Goal: Task Accomplishment & Management: Complete application form

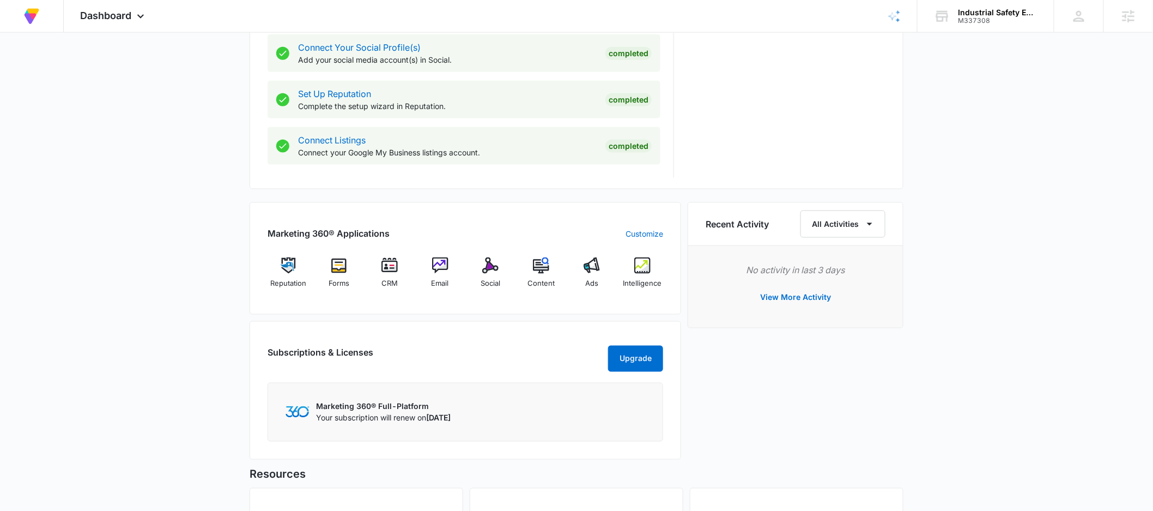
scroll to position [511, 0]
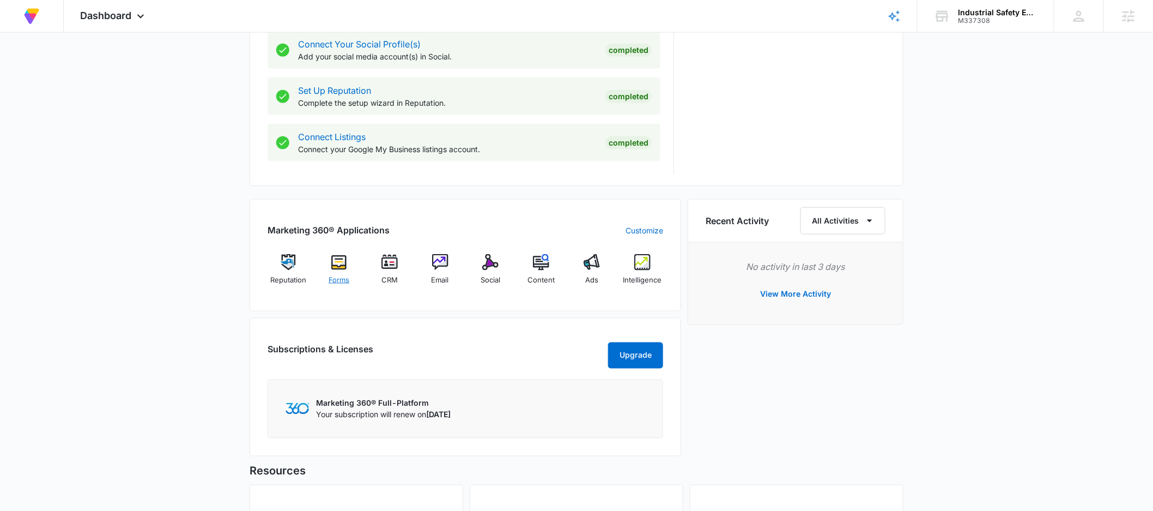
click at [343, 271] on div "Forms" at bounding box center [339, 273] width 42 height 39
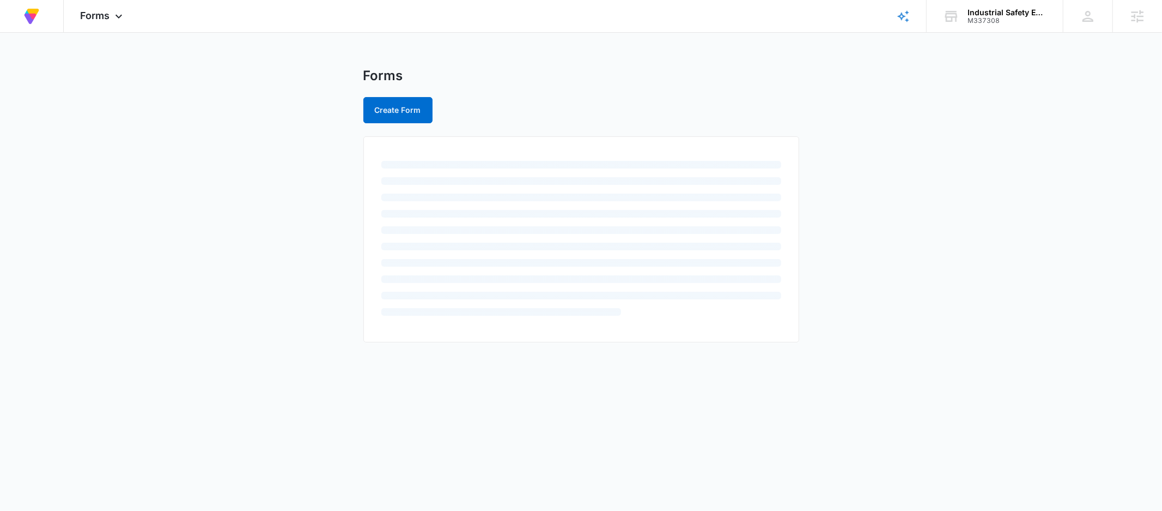
click at [215, 197] on main "Forms Create Form" at bounding box center [581, 212] width 1162 height 288
click at [410, 190] on link "Get a Quote Form" at bounding box center [408, 191] width 66 height 9
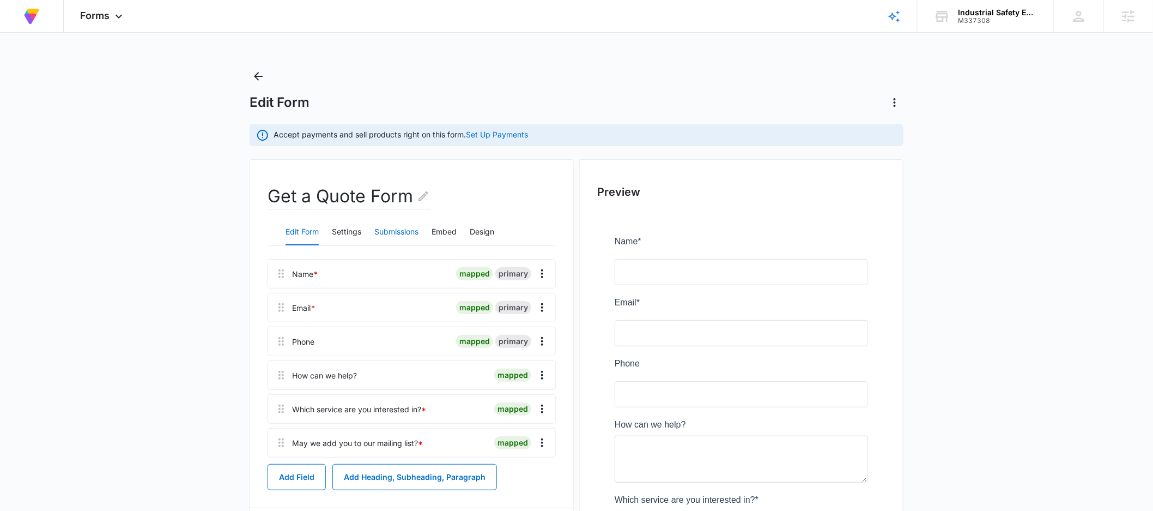
click at [403, 229] on button "Submissions" at bounding box center [396, 232] width 44 height 26
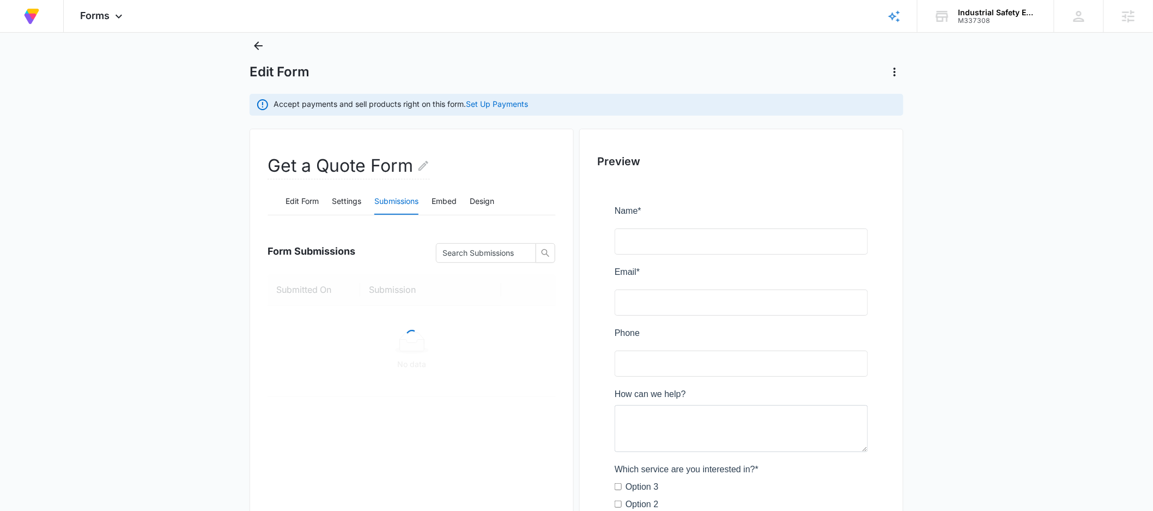
scroll to position [120, 0]
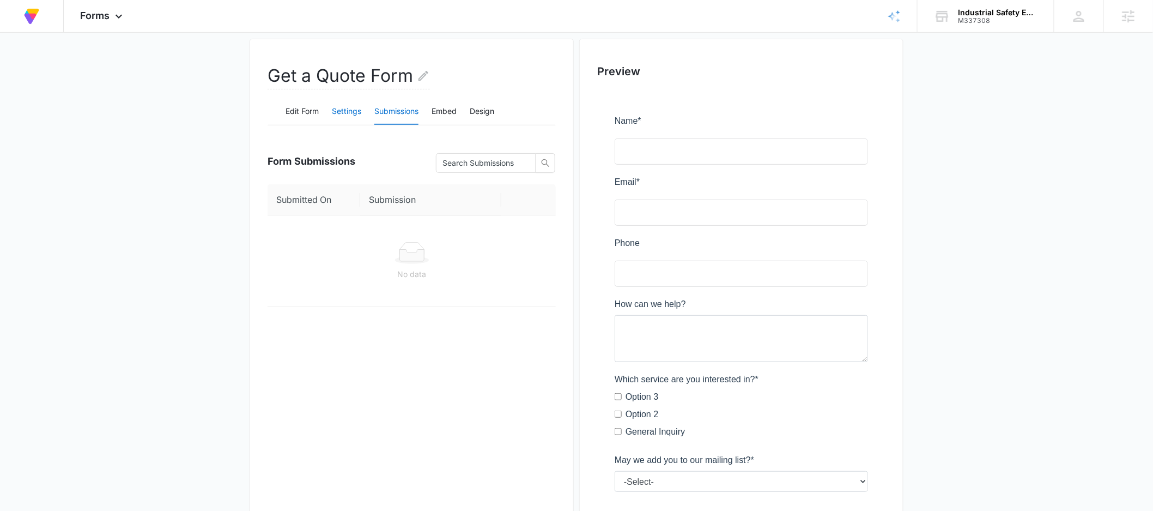
click at [338, 110] on button "Settings" at bounding box center [346, 112] width 29 height 26
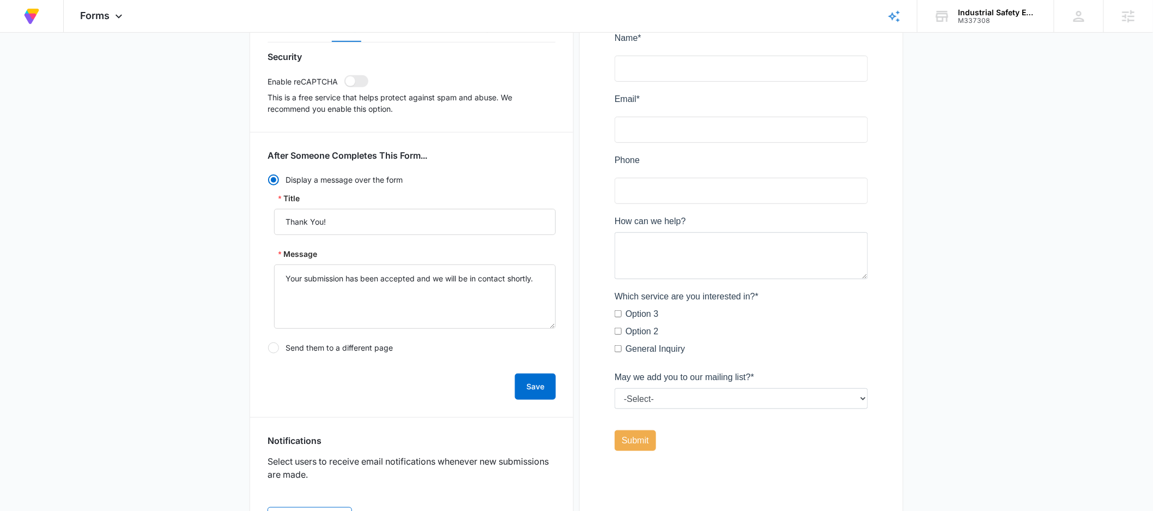
scroll to position [75, 0]
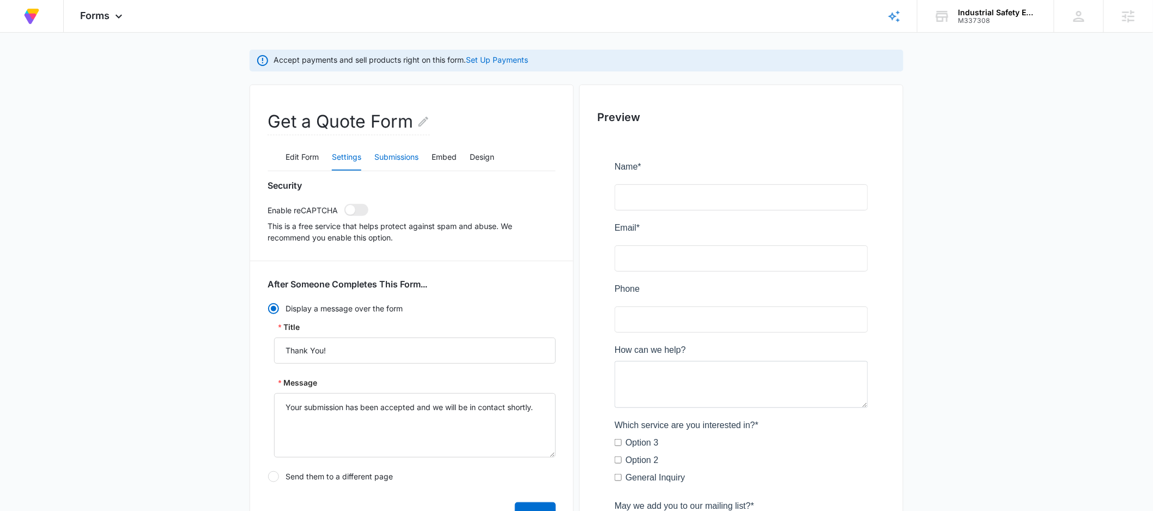
click at [409, 160] on button "Submissions" at bounding box center [396, 157] width 44 height 26
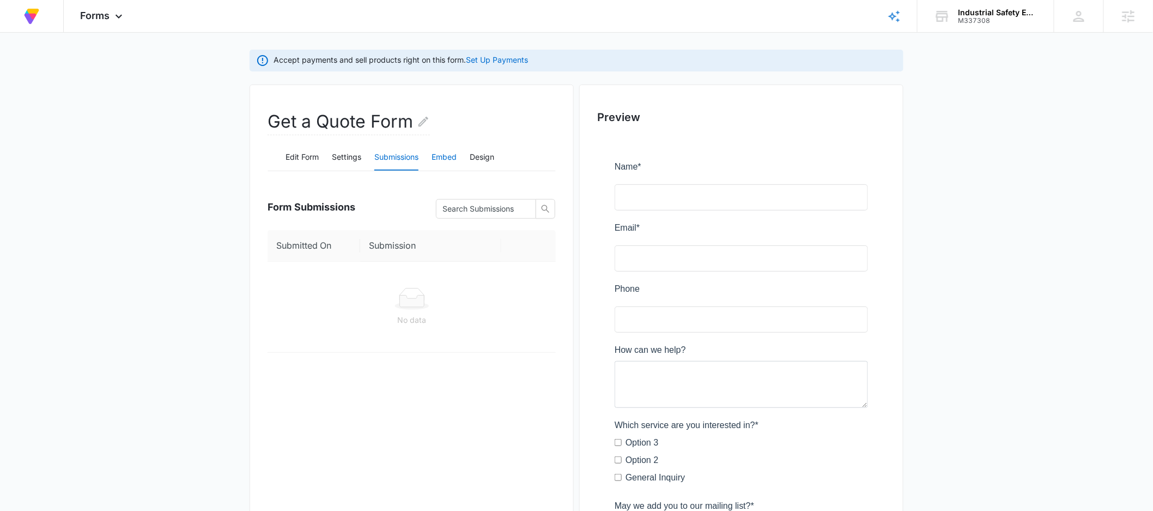
click at [453, 159] on button "Embed" at bounding box center [444, 157] width 25 height 26
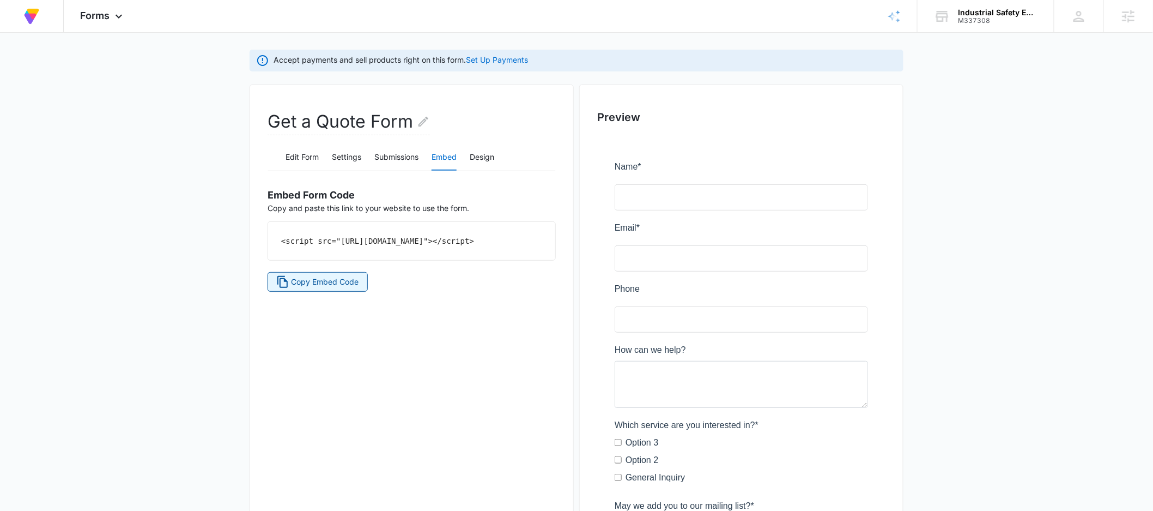
click at [344, 288] on span "Copy Embed Code" at bounding box center [326, 282] width 68 height 12
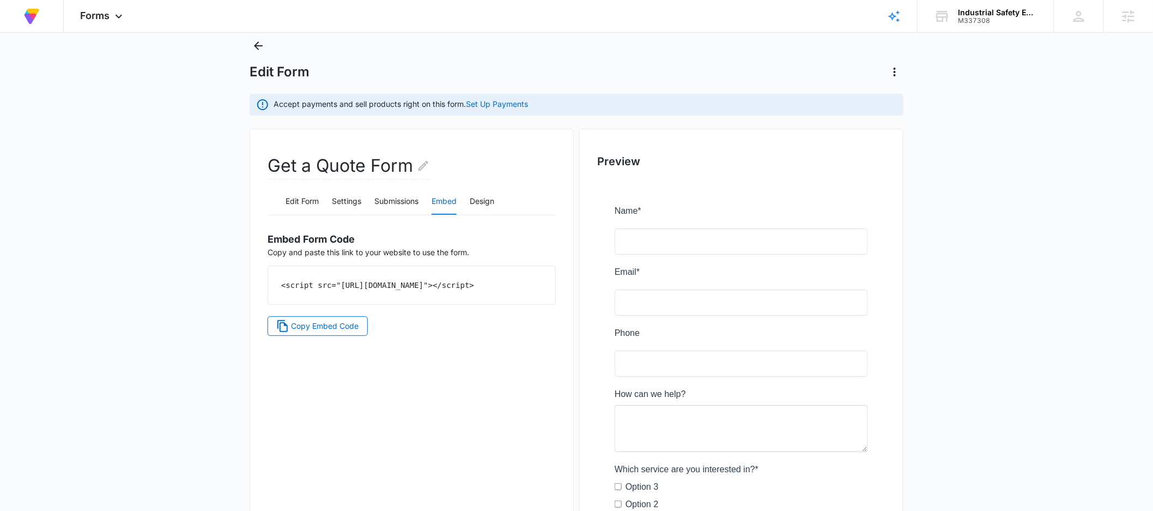
scroll to position [0, 0]
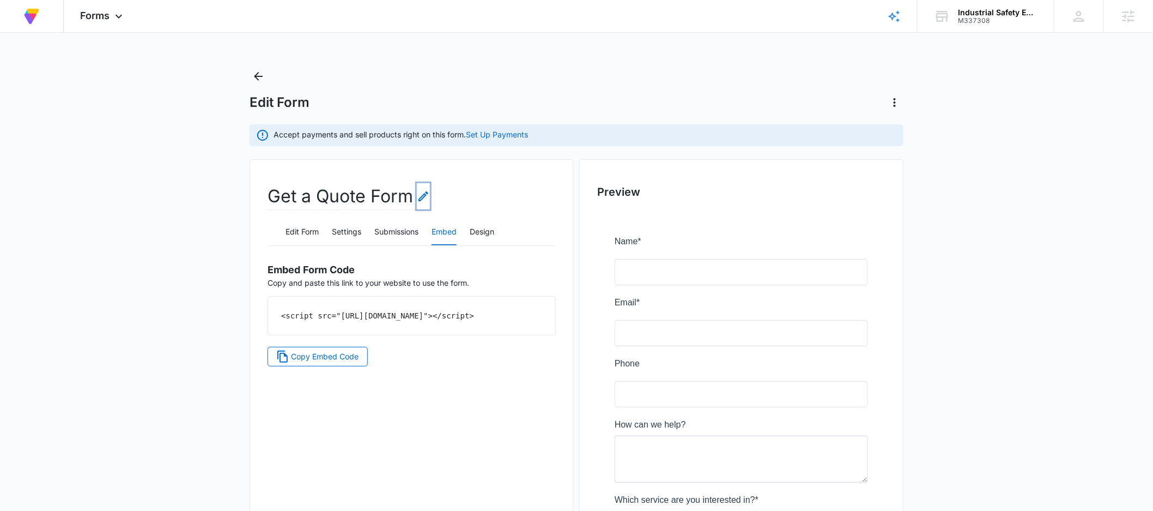
click at [424, 195] on icon "Edit Form Name" at bounding box center [423, 196] width 13 height 13
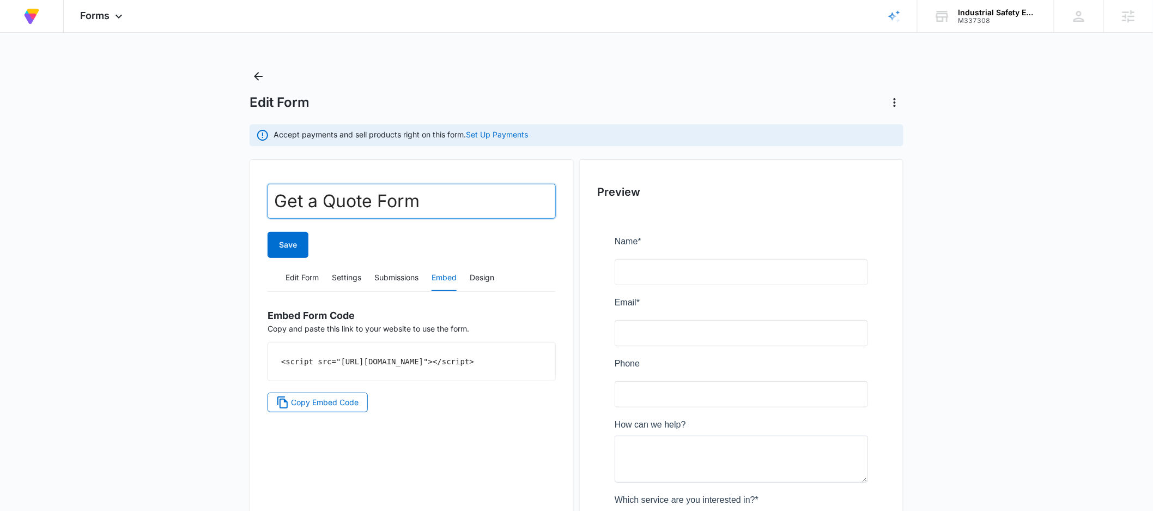
drag, startPoint x: 354, startPoint y: 201, endPoint x: 301, endPoint y: 178, distance: 56.9
click at [248, 200] on main "Edit Form Accept payments and sell products right on this form. Set Up Payments…" at bounding box center [576, 398] width 1153 height 660
type input "Contact"
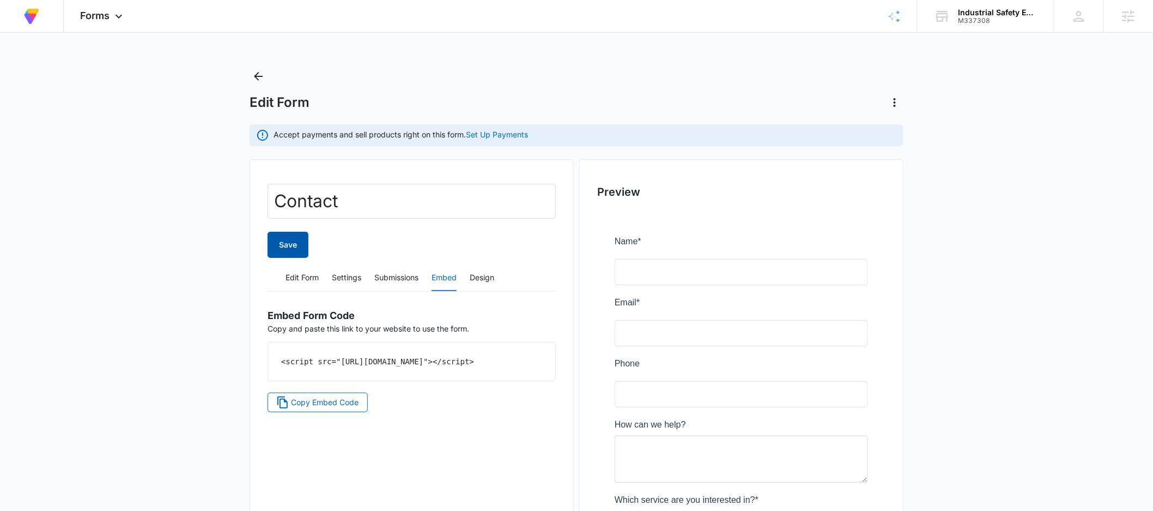
click at [293, 241] on button "Save" at bounding box center [288, 245] width 41 height 26
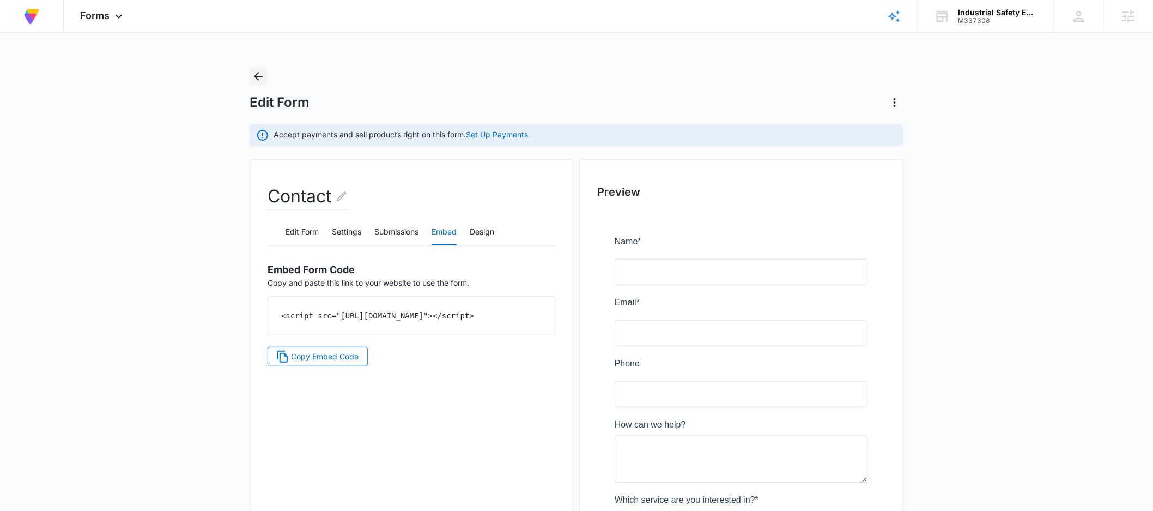
click at [257, 77] on icon "Back" at bounding box center [258, 76] width 13 height 13
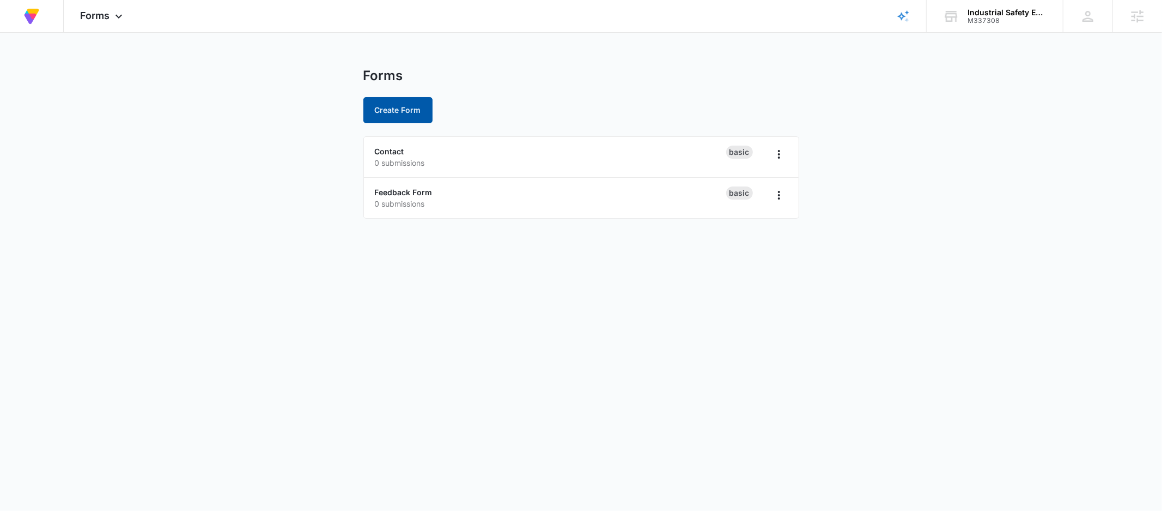
click at [397, 110] on button "Create Form" at bounding box center [397, 110] width 69 height 26
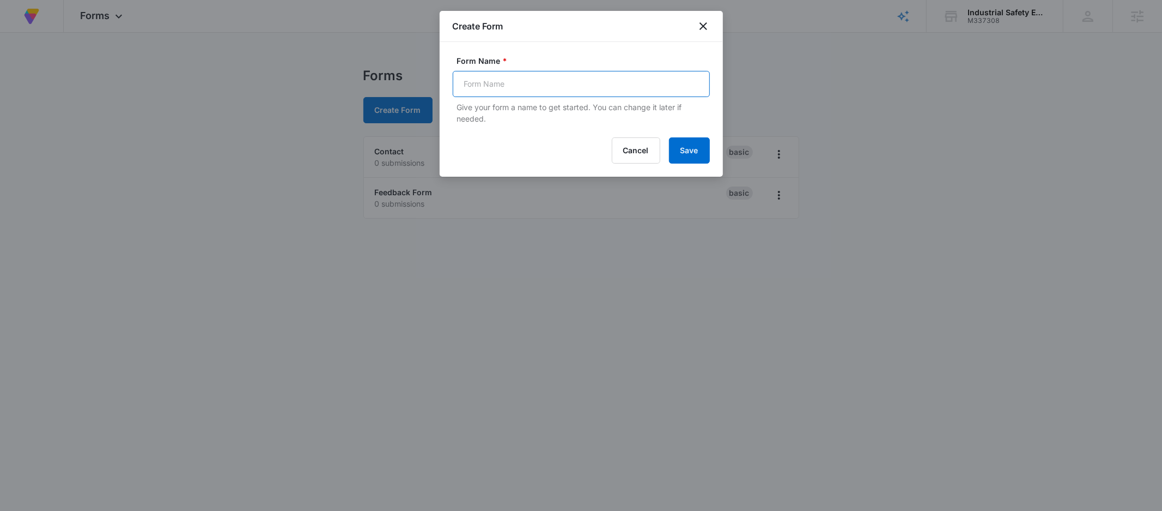
click at [530, 73] on input "Form Name *" at bounding box center [581, 84] width 257 height 26
click at [520, 80] on input "Form Name *" at bounding box center [581, 84] width 257 height 26
type input "N"
type input "Subscriber Form"
click at [688, 144] on button "Save" at bounding box center [689, 150] width 41 height 26
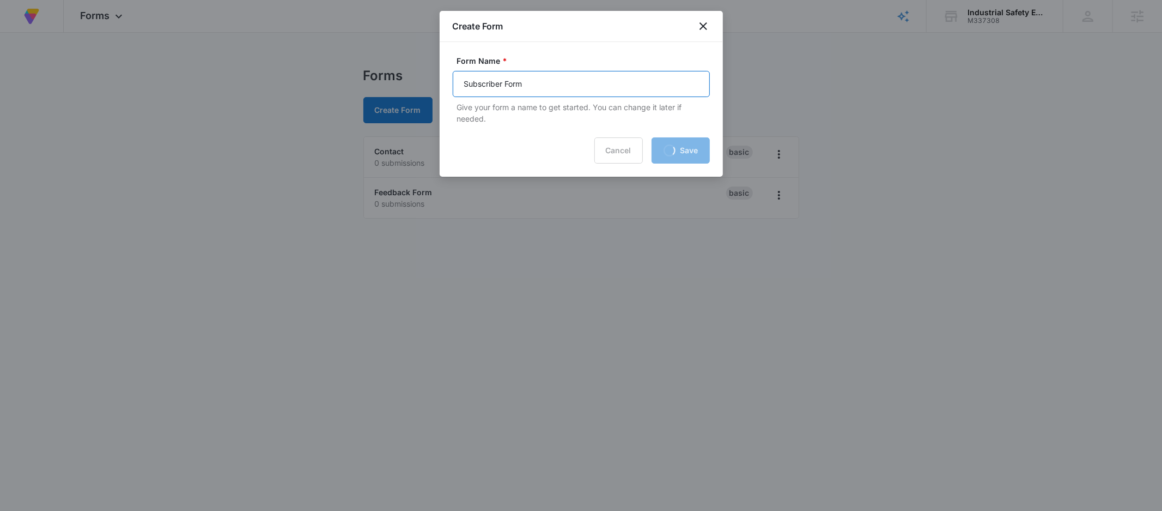
click at [544, 83] on input "Subscriber Form" at bounding box center [581, 84] width 257 height 26
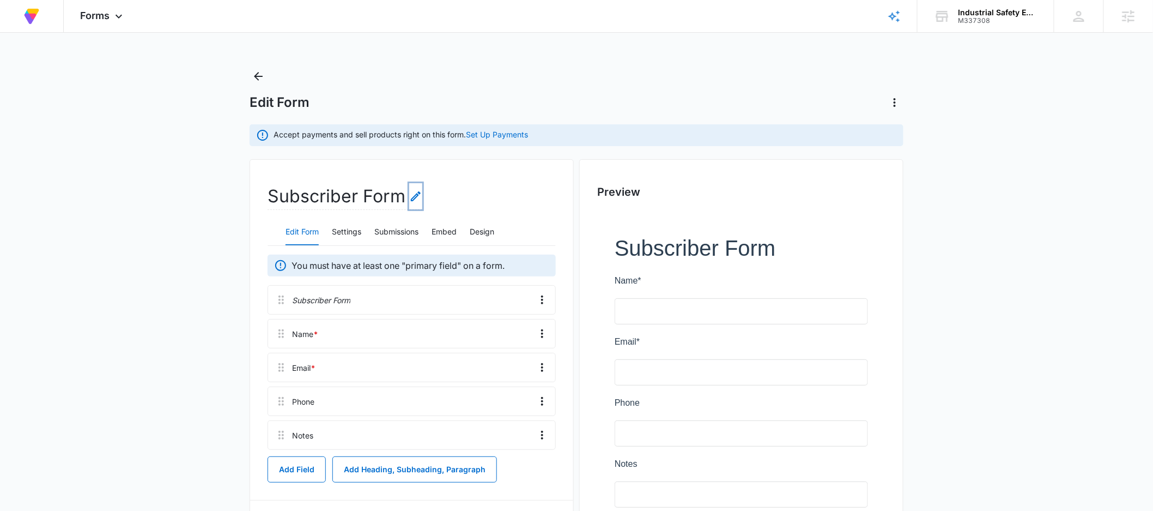
click at [417, 194] on icon "Edit Form Name" at bounding box center [415, 196] width 13 height 13
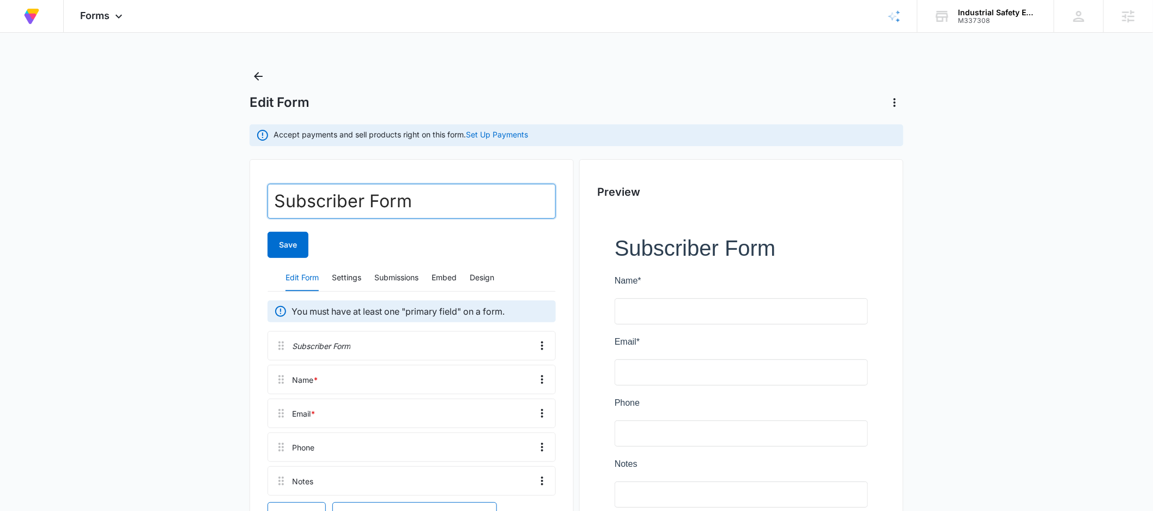
drag, startPoint x: 356, startPoint y: 202, endPoint x: 532, endPoint y: 205, distance: 176.0
click at [532, 205] on input "Subscriber Form" at bounding box center [412, 201] width 288 height 35
type input "Subscribe"
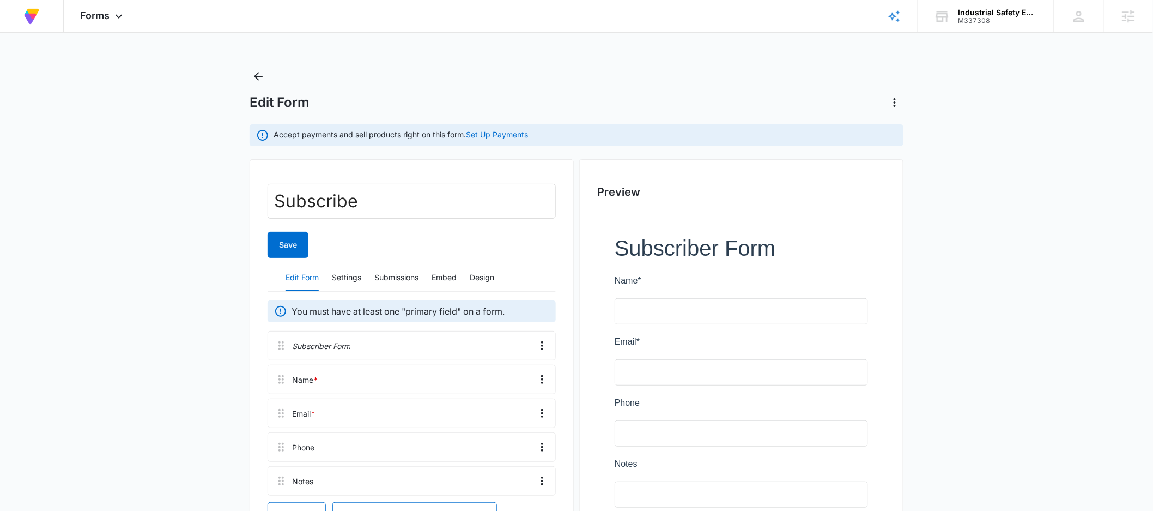
click at [494, 231] on form "Subscribe Save" at bounding box center [412, 221] width 288 height 74
click at [271, 245] on button "Save" at bounding box center [288, 245] width 41 height 26
click at [543, 343] on icon "Overflow Menu" at bounding box center [542, 345] width 13 height 13
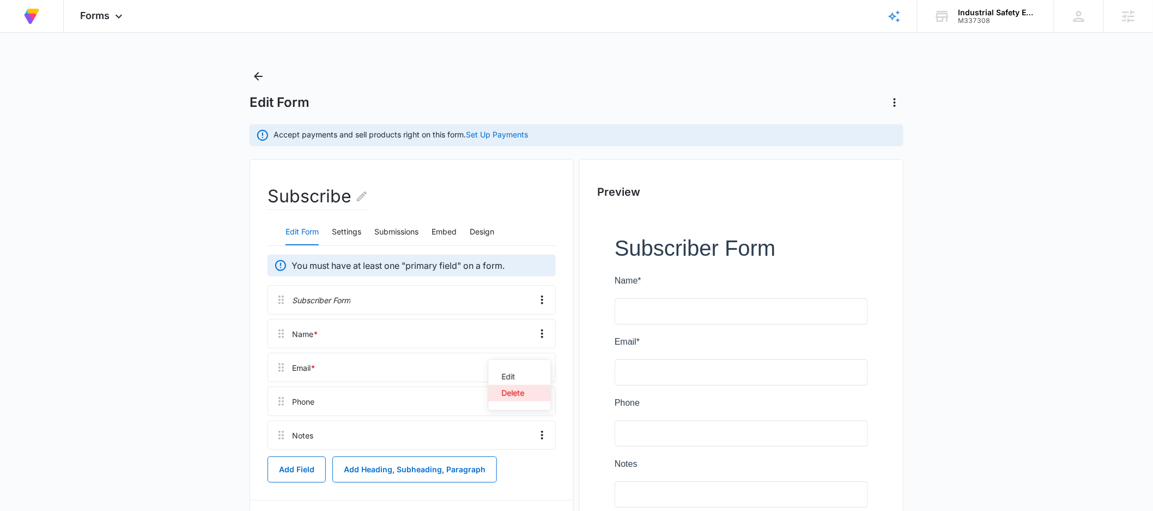
click at [514, 389] on div "Delete" at bounding box center [513, 393] width 23 height 8
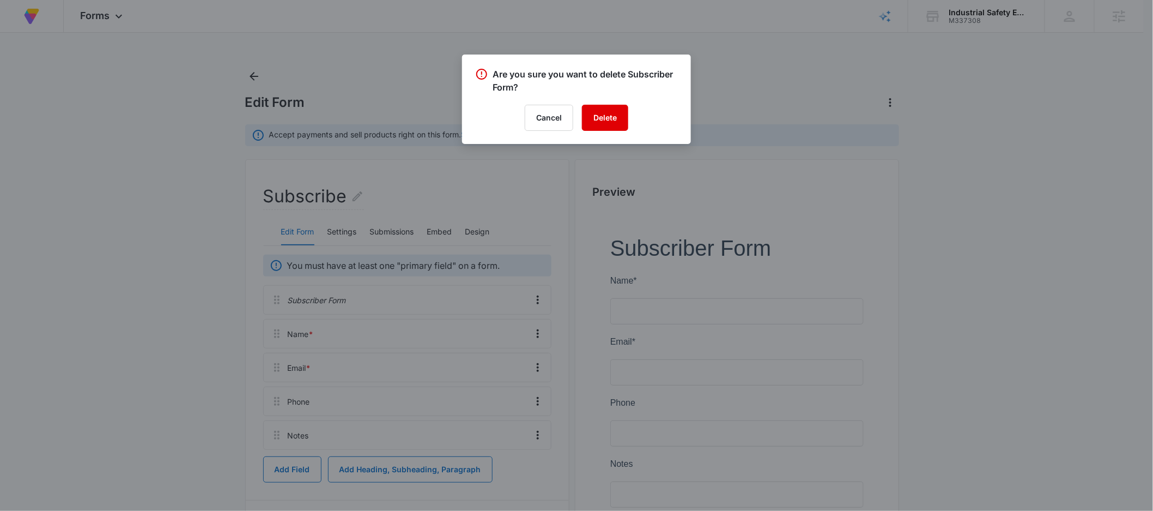
click at [616, 112] on button "Delete" at bounding box center [605, 118] width 46 height 26
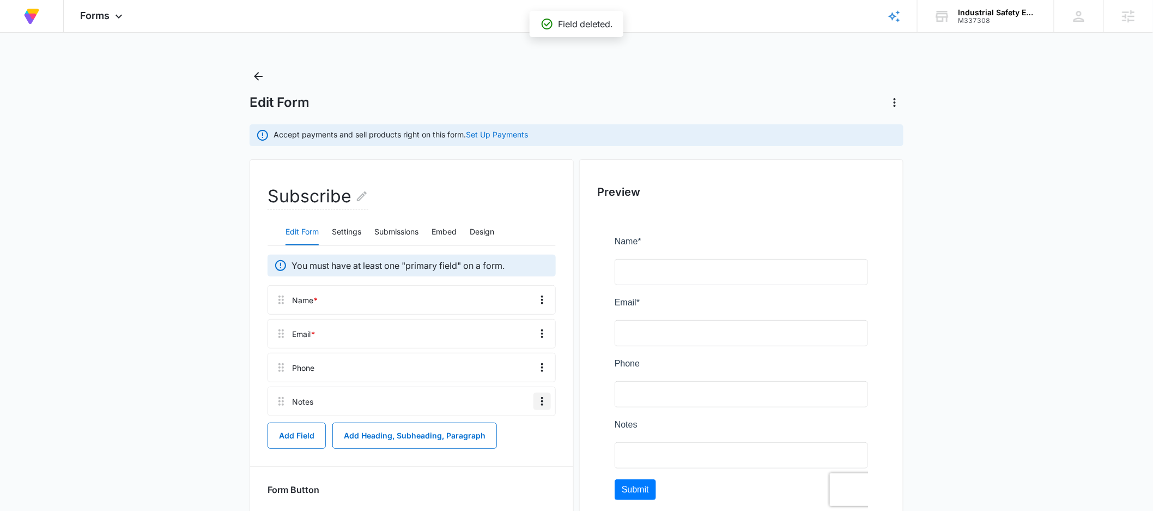
click at [543, 406] on icon "Overflow Menu" at bounding box center [542, 400] width 13 height 13
click at [523, 450] on div "Delete" at bounding box center [513, 448] width 23 height 8
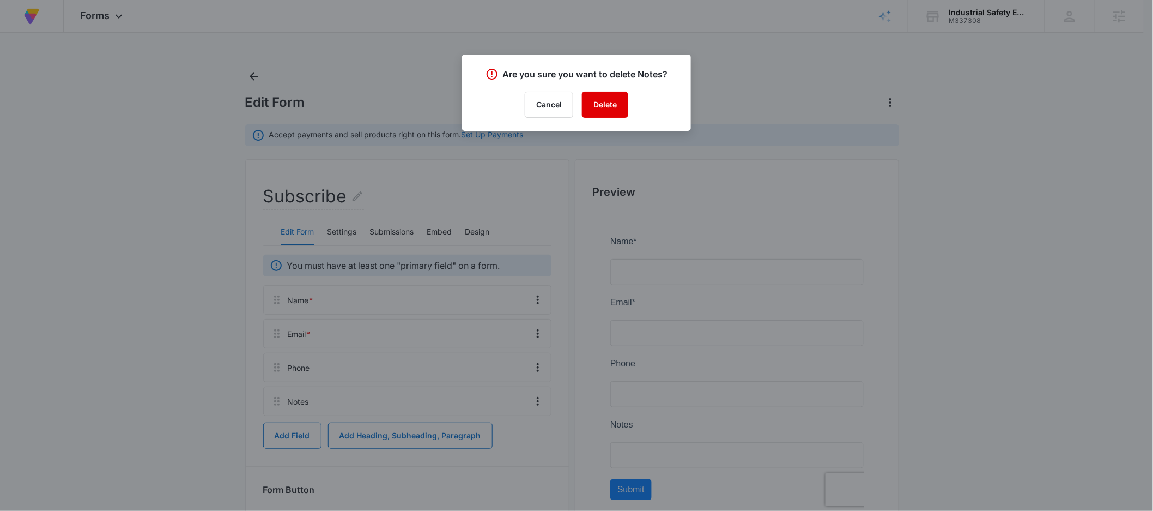
click at [605, 102] on button "Delete" at bounding box center [605, 105] width 46 height 26
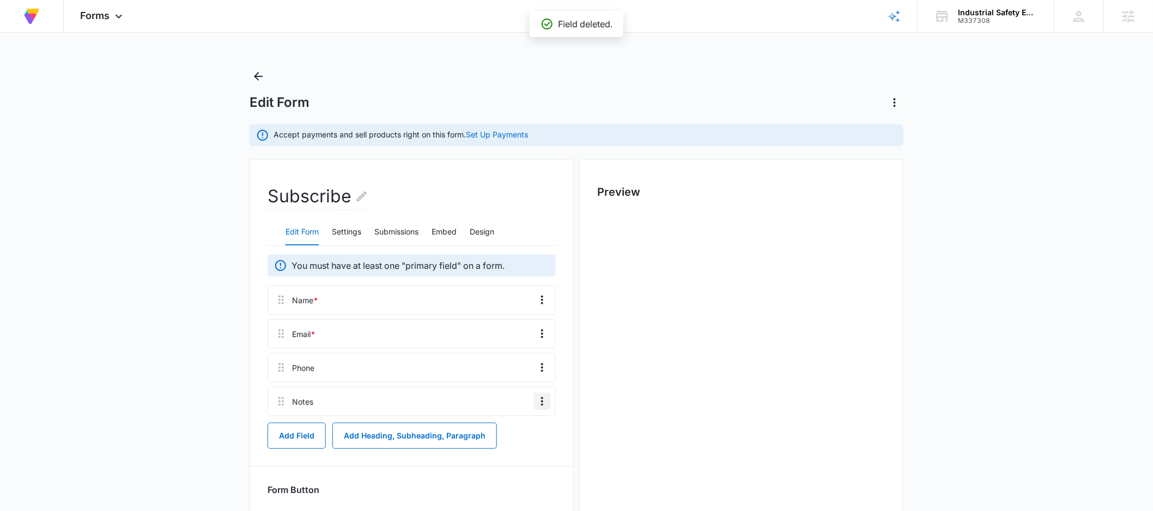
click at [539, 398] on icon "Overflow Menu" at bounding box center [542, 400] width 13 height 13
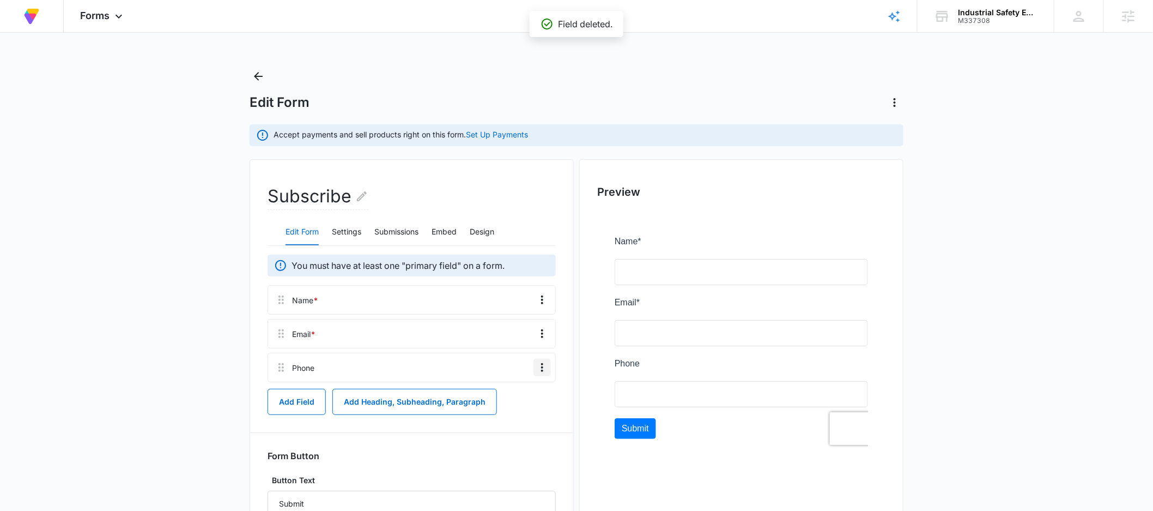
click at [547, 368] on icon "Overflow Menu" at bounding box center [542, 367] width 13 height 13
click at [527, 411] on button "Delete" at bounding box center [520, 414] width 62 height 16
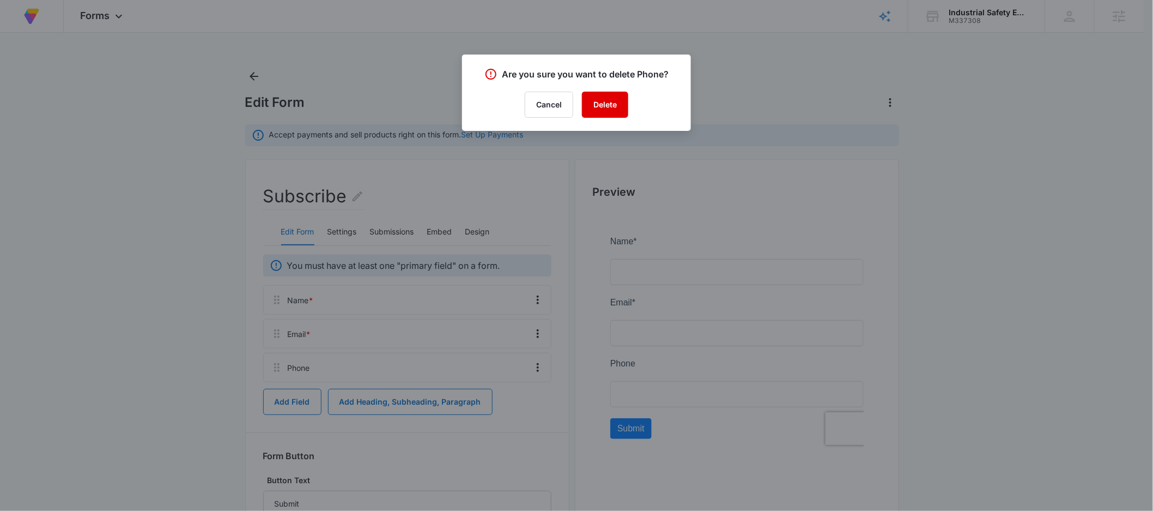
click at [617, 112] on button "Delete" at bounding box center [605, 105] width 46 height 26
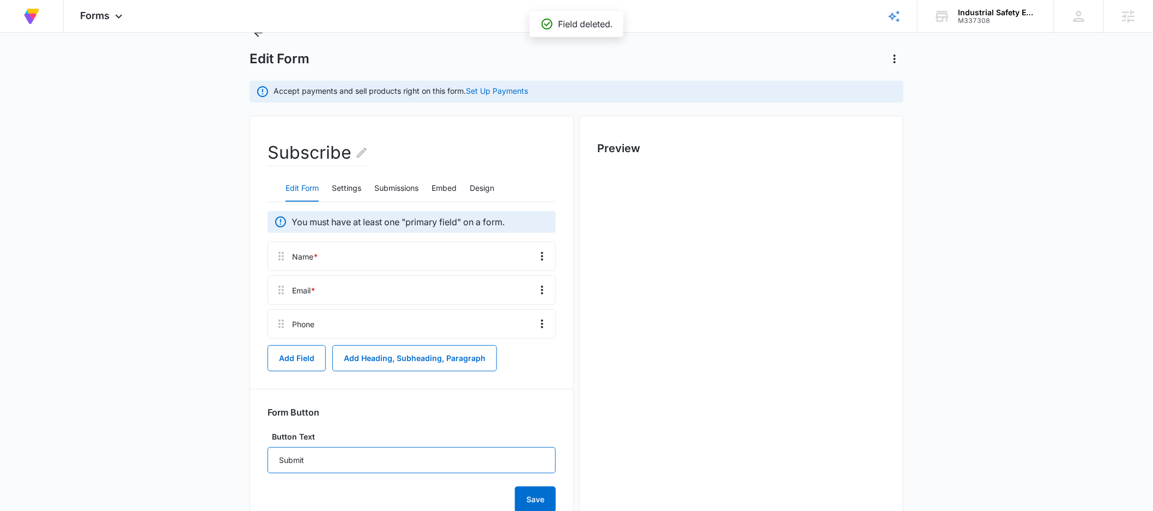
click at [323, 464] on input "Submit" at bounding box center [412, 460] width 288 height 26
click at [326, 460] on input "Submit" at bounding box center [412, 460] width 288 height 26
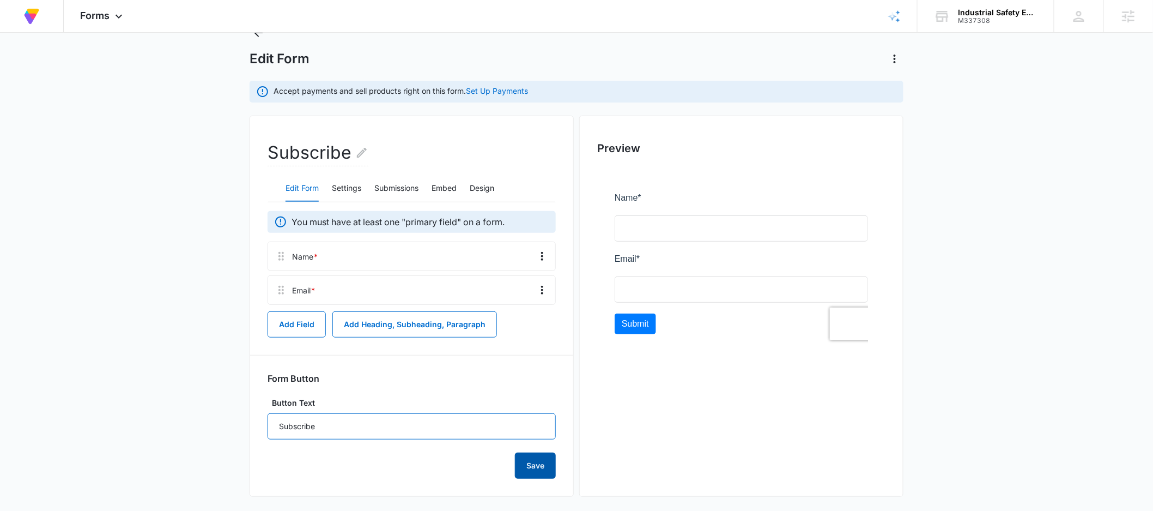
type input "Subscribe"
click at [550, 469] on button "Save" at bounding box center [535, 465] width 41 height 26
click at [437, 178] on button "Embed" at bounding box center [444, 188] width 25 height 26
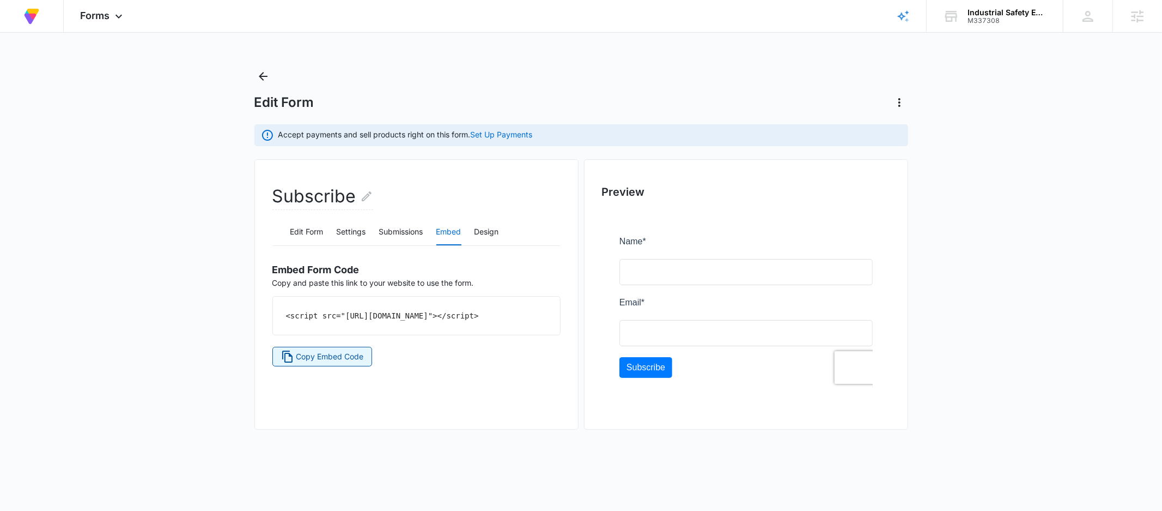
click at [349, 362] on span "Copy Embed Code" at bounding box center [330, 356] width 68 height 12
